Goal: Task Accomplishment & Management: Use online tool/utility

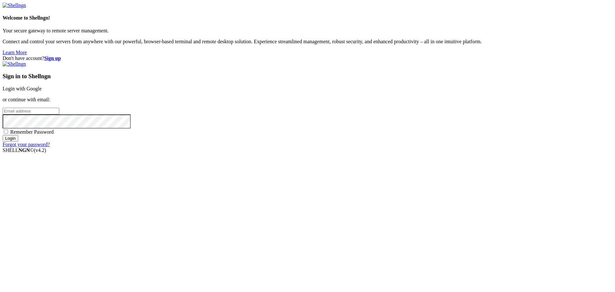
click at [59, 114] on input "email" at bounding box center [31, 111] width 57 height 7
paste input "[EMAIL_ADDRESS][DOMAIN_NAME]"
type input "[EMAIL_ADDRESS][DOMAIN_NAME]"
click at [18, 142] on input "Login" at bounding box center [11, 138] width 16 height 7
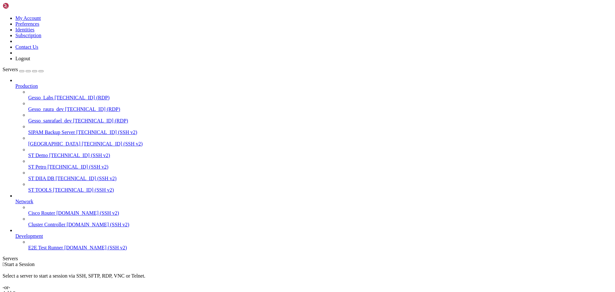
click at [57, 153] on span "[TECHNICAL_ID] (SSH v2)" at bounding box center [79, 155] width 61 height 5
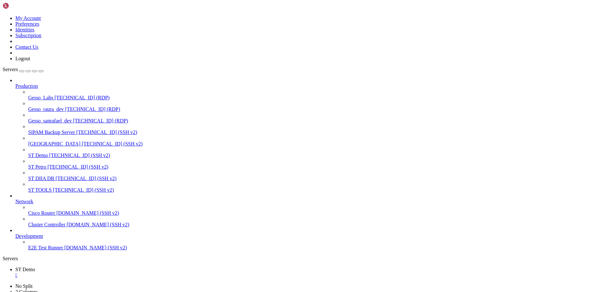
drag, startPoint x: 338, startPoint y: 402, endPoint x: 335, endPoint y: 400, distance: 3.9
